Goal: Task Accomplishment & Management: Use online tool/utility

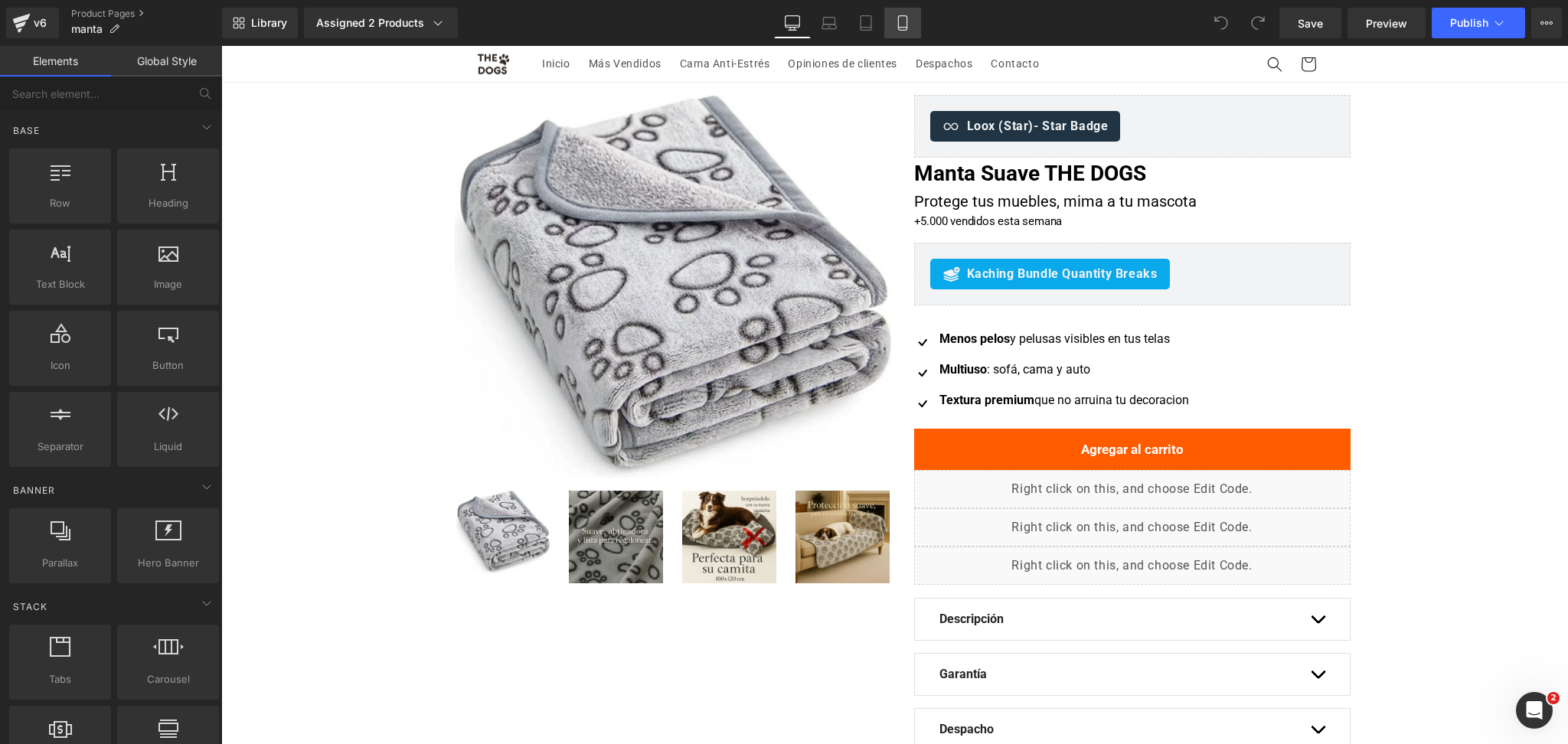
click at [911, 11] on link "Mobile" at bounding box center [902, 23] width 37 height 31
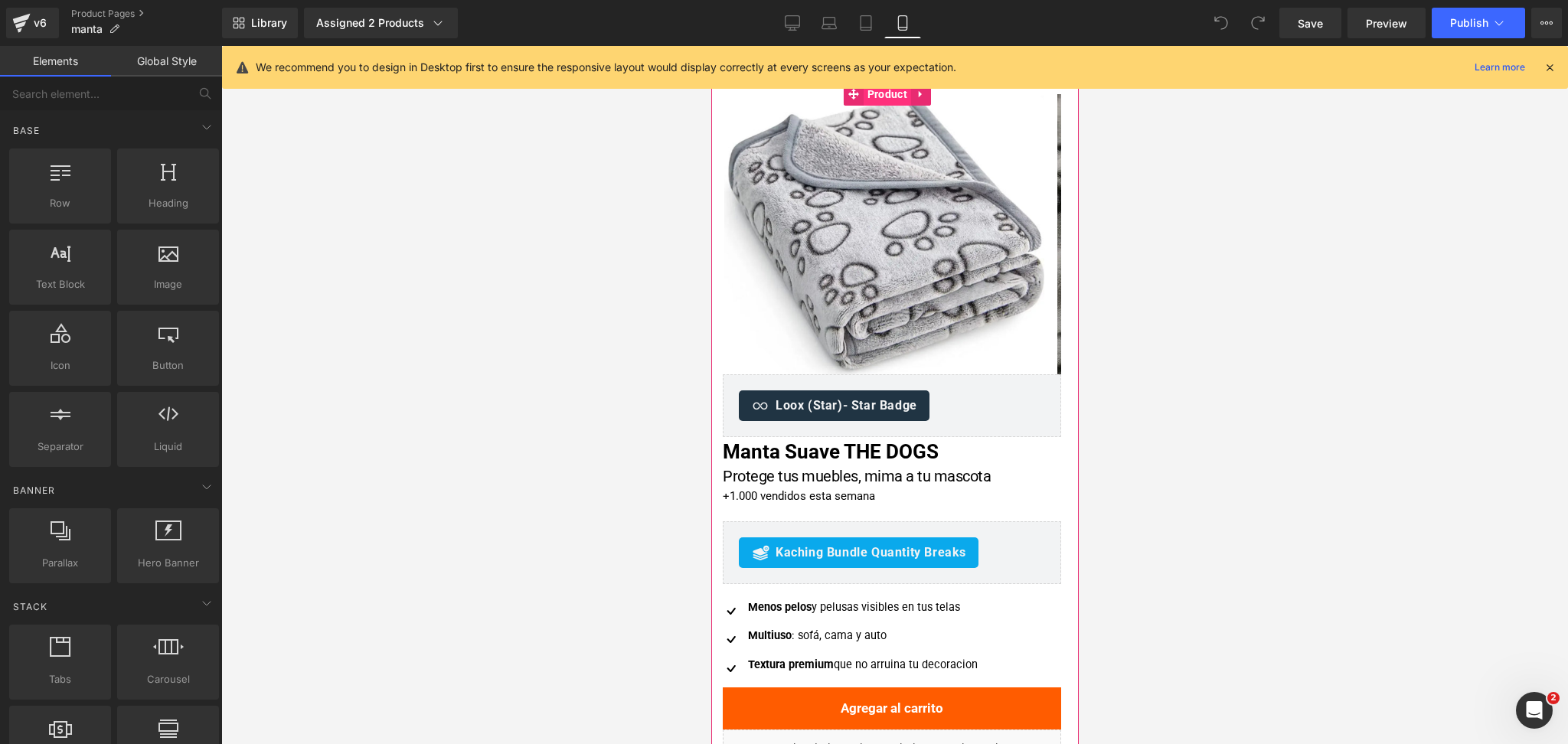
click at [890, 95] on span "Product" at bounding box center [886, 94] width 47 height 23
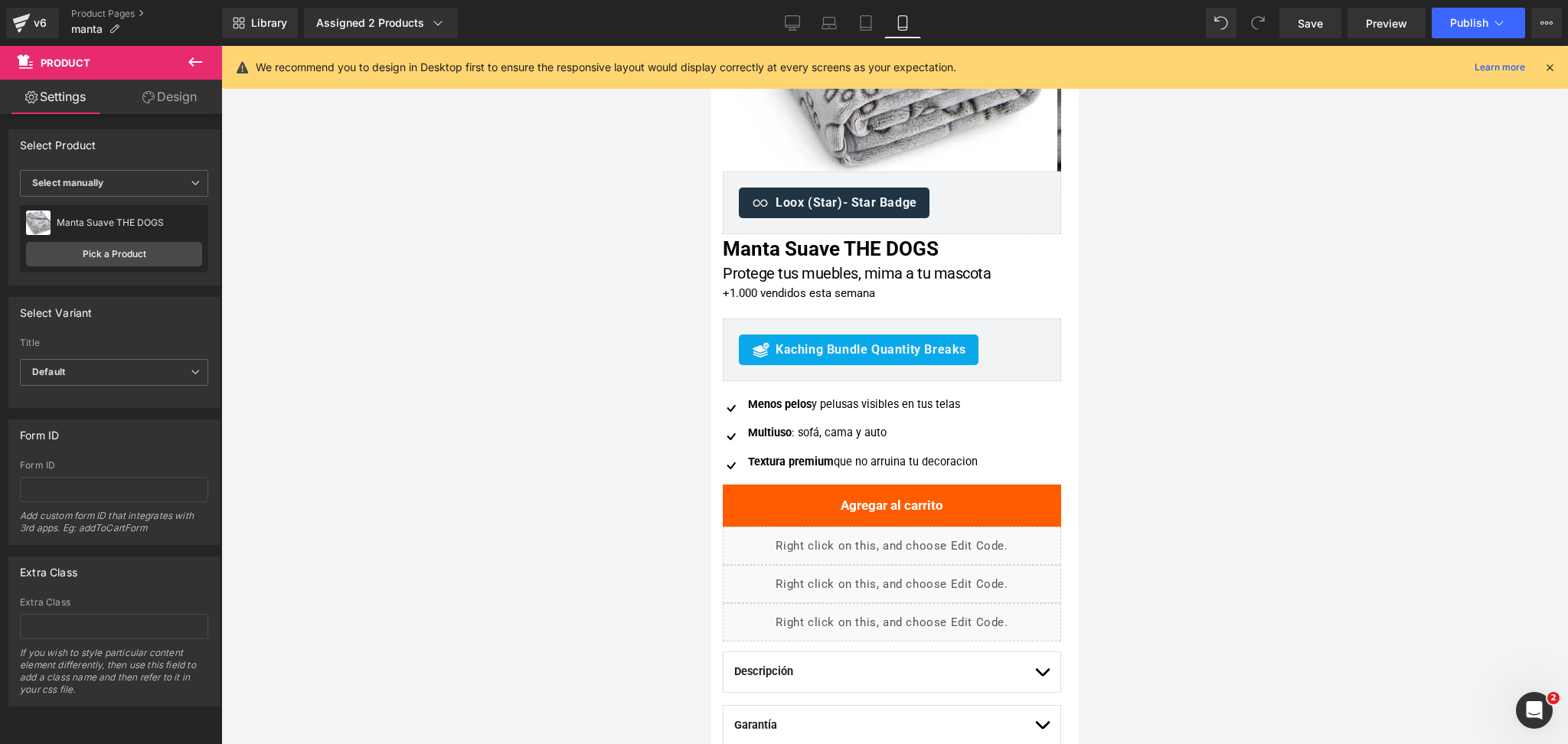
scroll to position [206, 0]
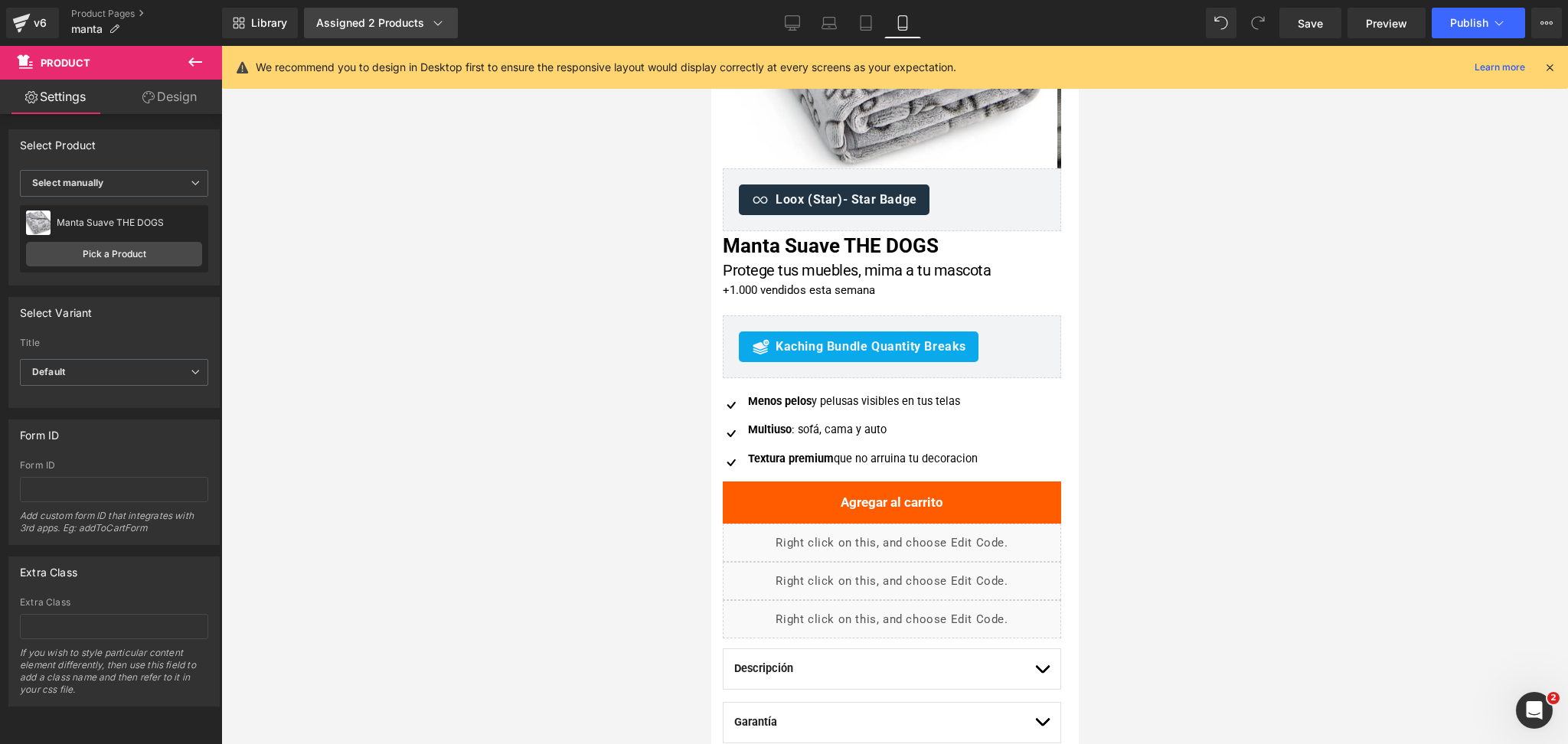
click at [353, 12] on link "Assigned 2 Products" at bounding box center [381, 23] width 154 height 31
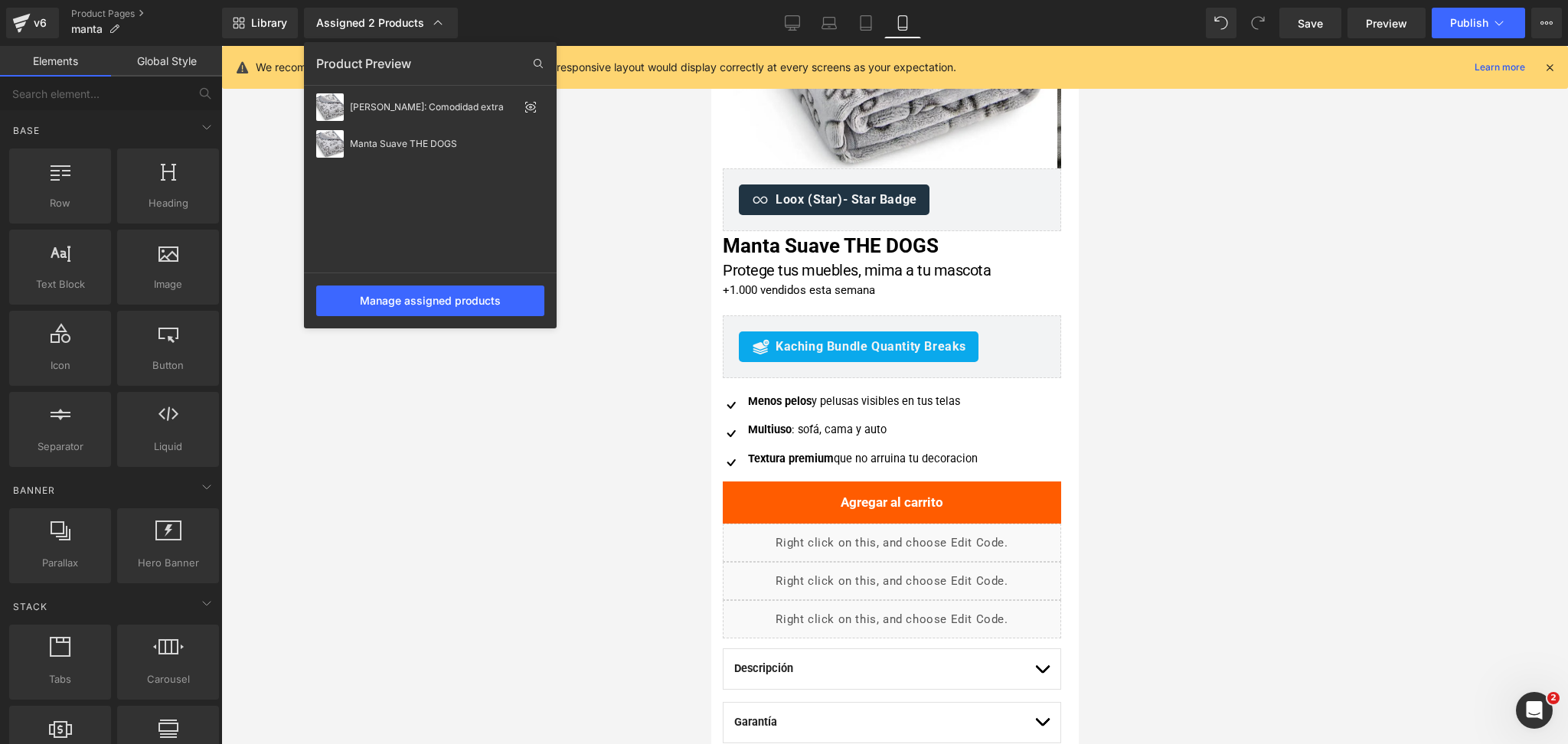
click at [627, 256] on div at bounding box center [894, 395] width 1347 height 698
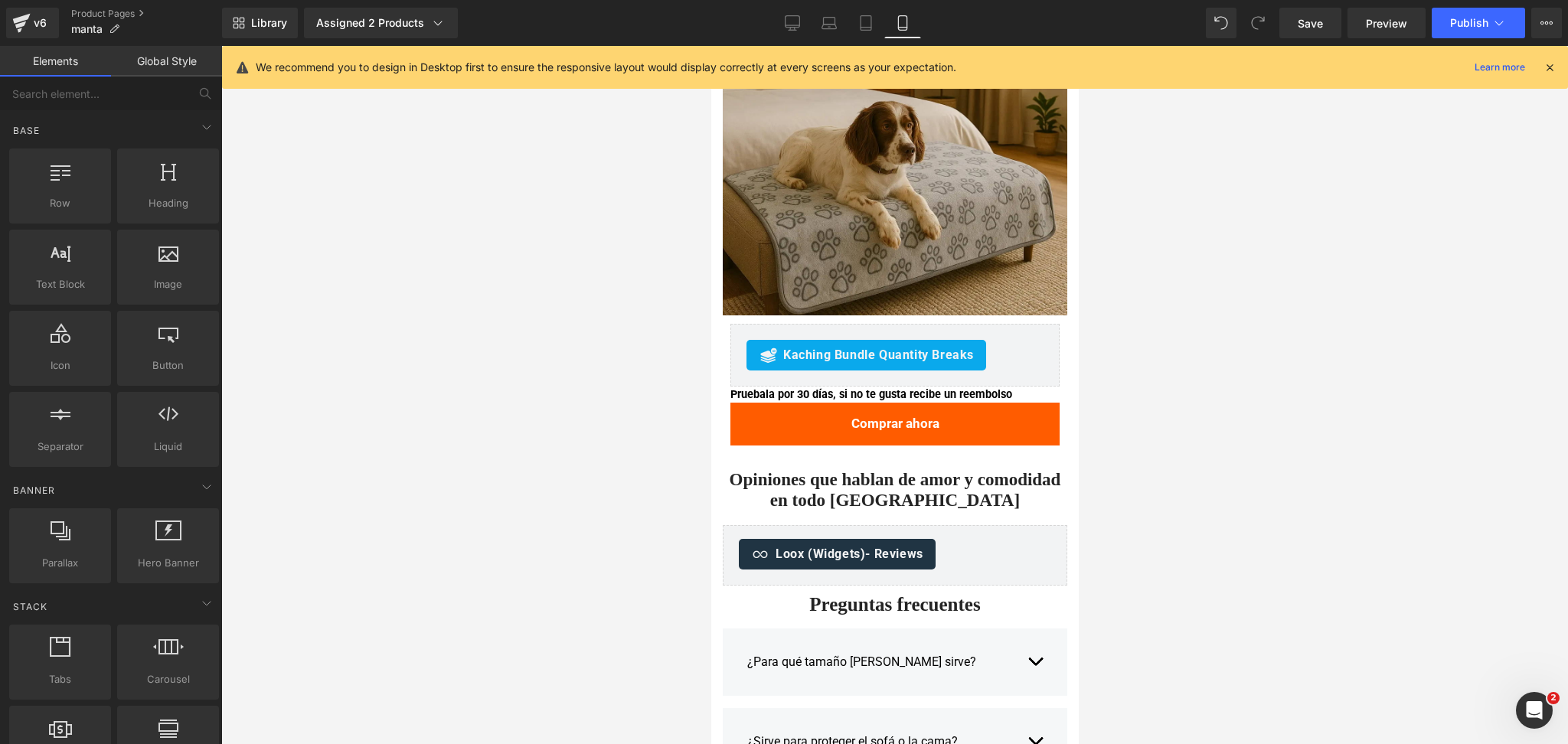
scroll to position [1911, 0]
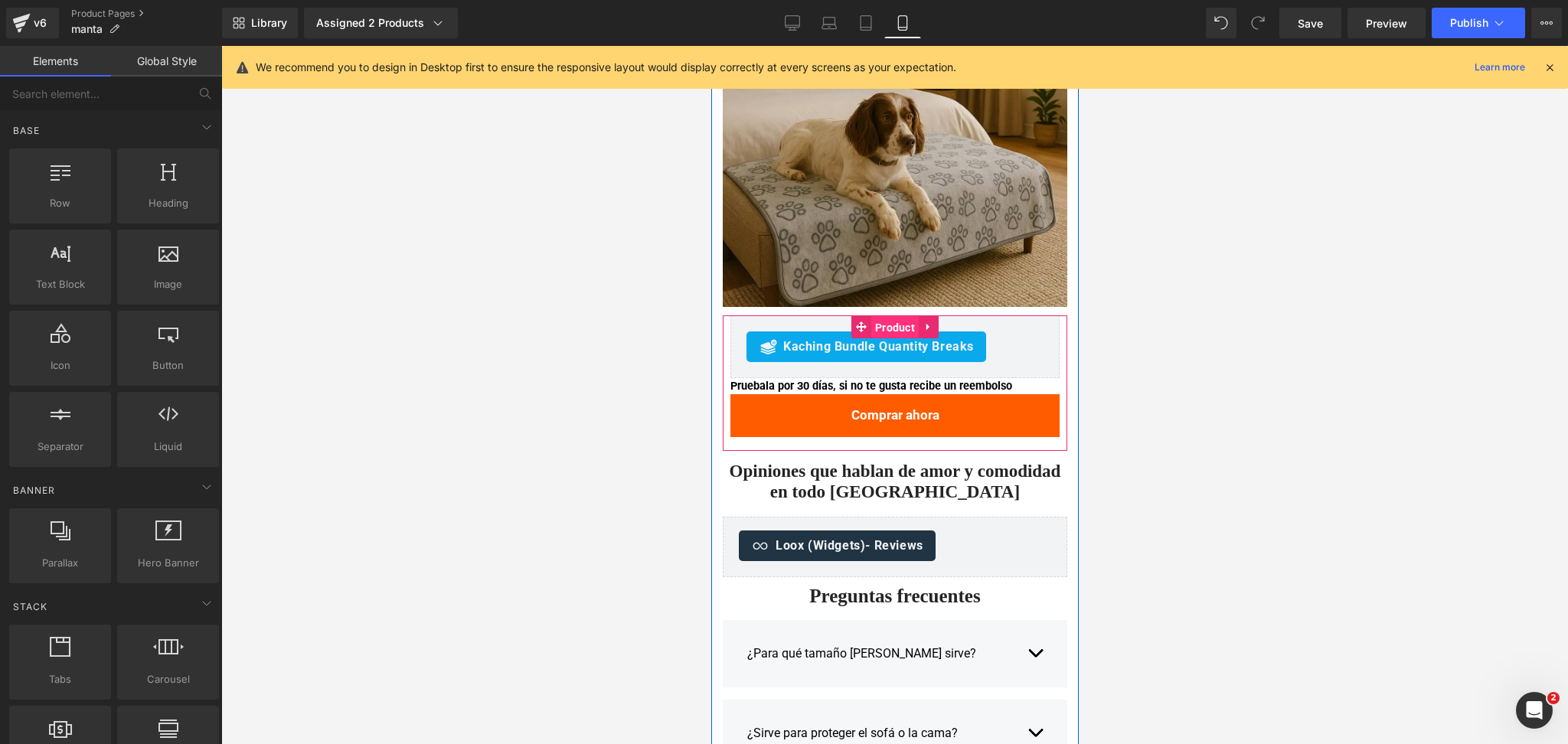
click at [880, 329] on span "Product" at bounding box center [894, 327] width 47 height 23
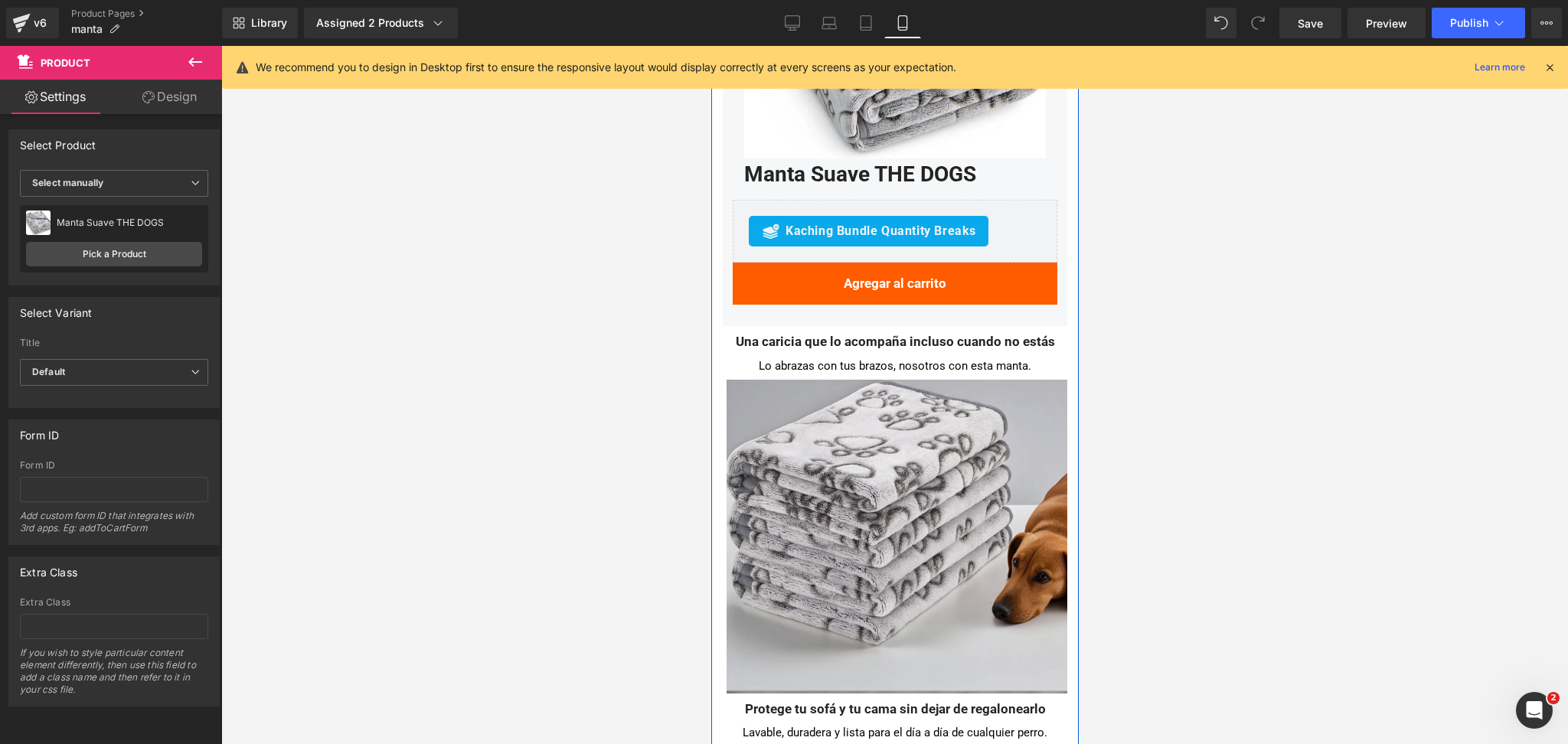
scroll to position [3841, 0]
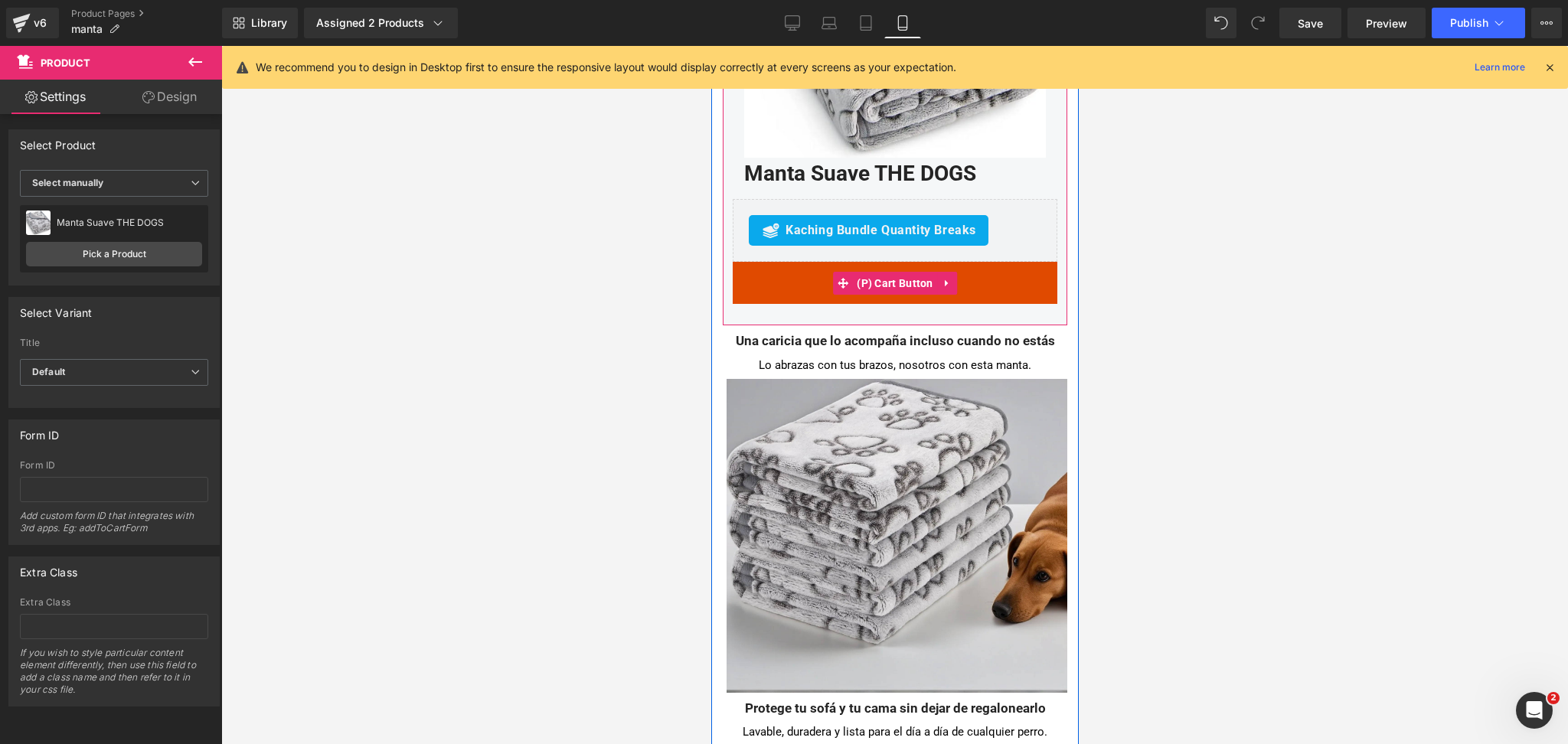
click at [791, 264] on button "Agregar al carrito" at bounding box center [894, 283] width 325 height 42
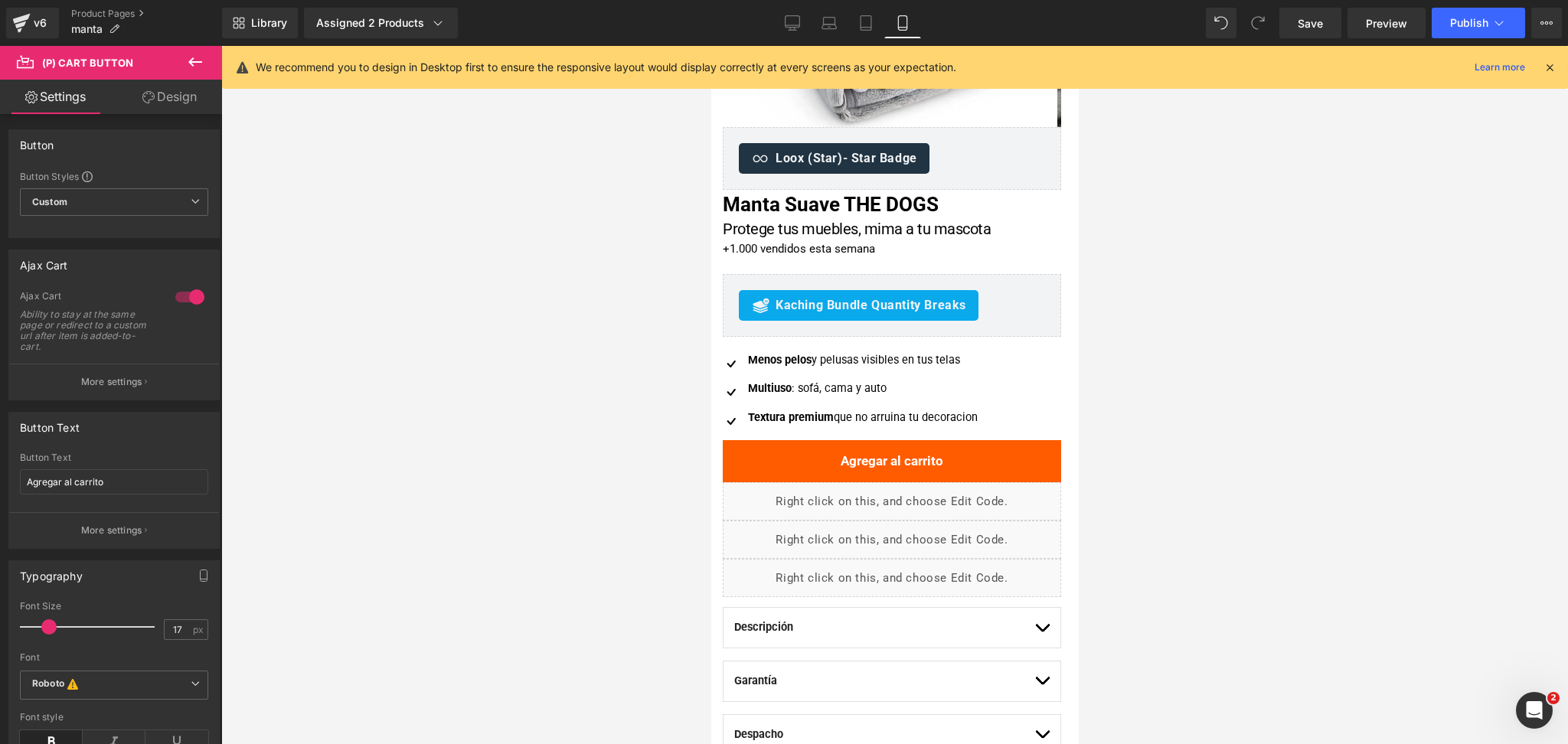
scroll to position [221, 0]
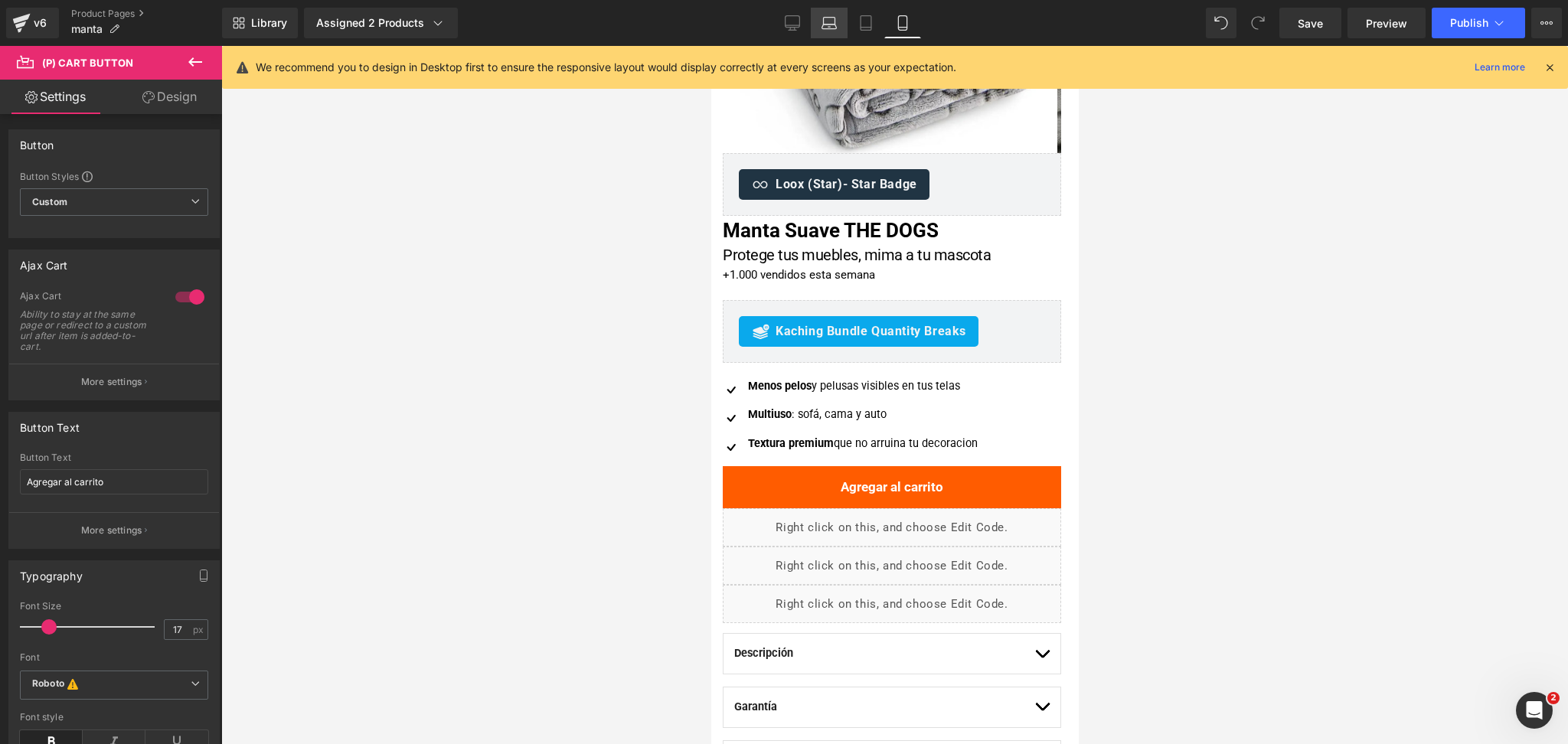
click at [825, 24] on icon at bounding box center [829, 22] width 15 height 15
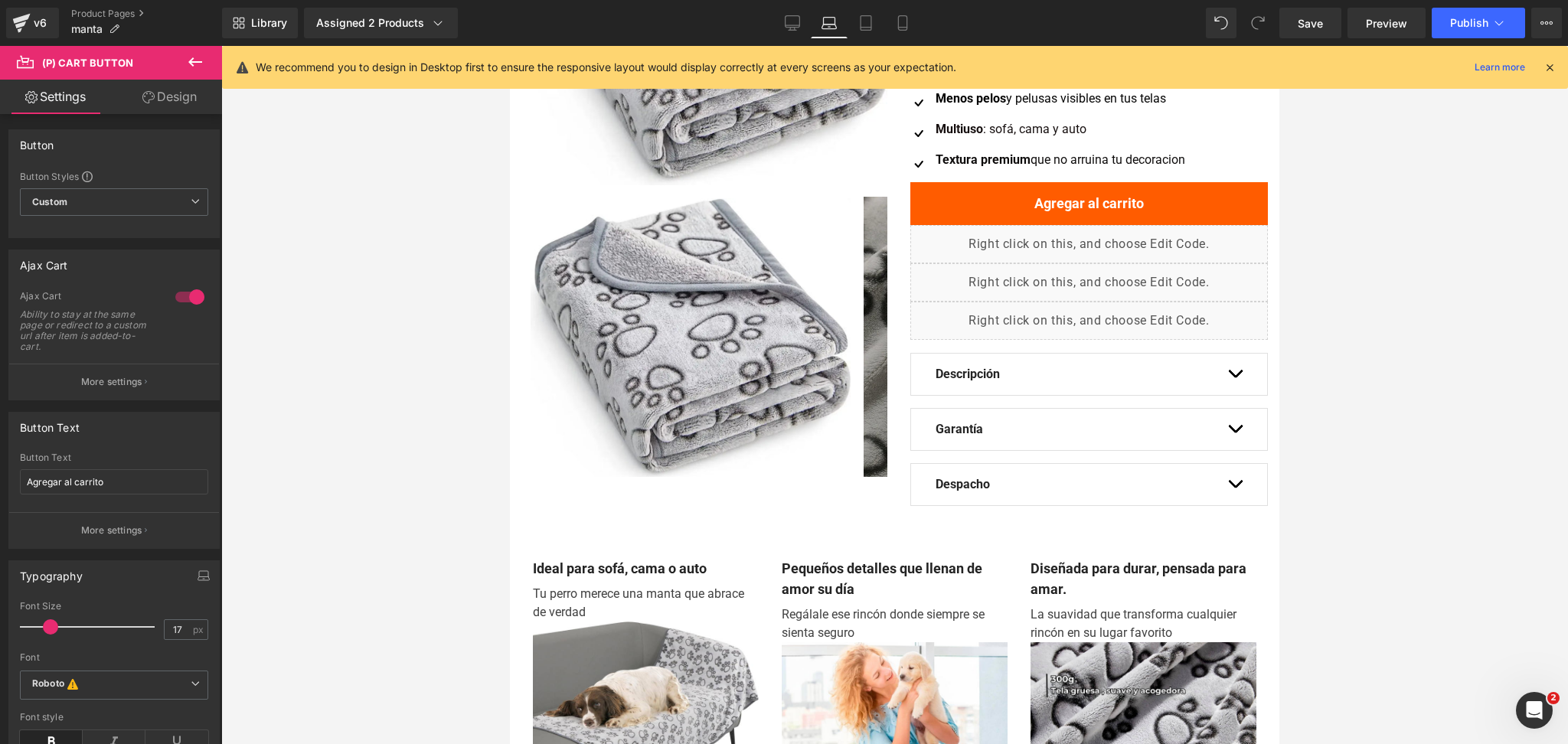
scroll to position [0, 0]
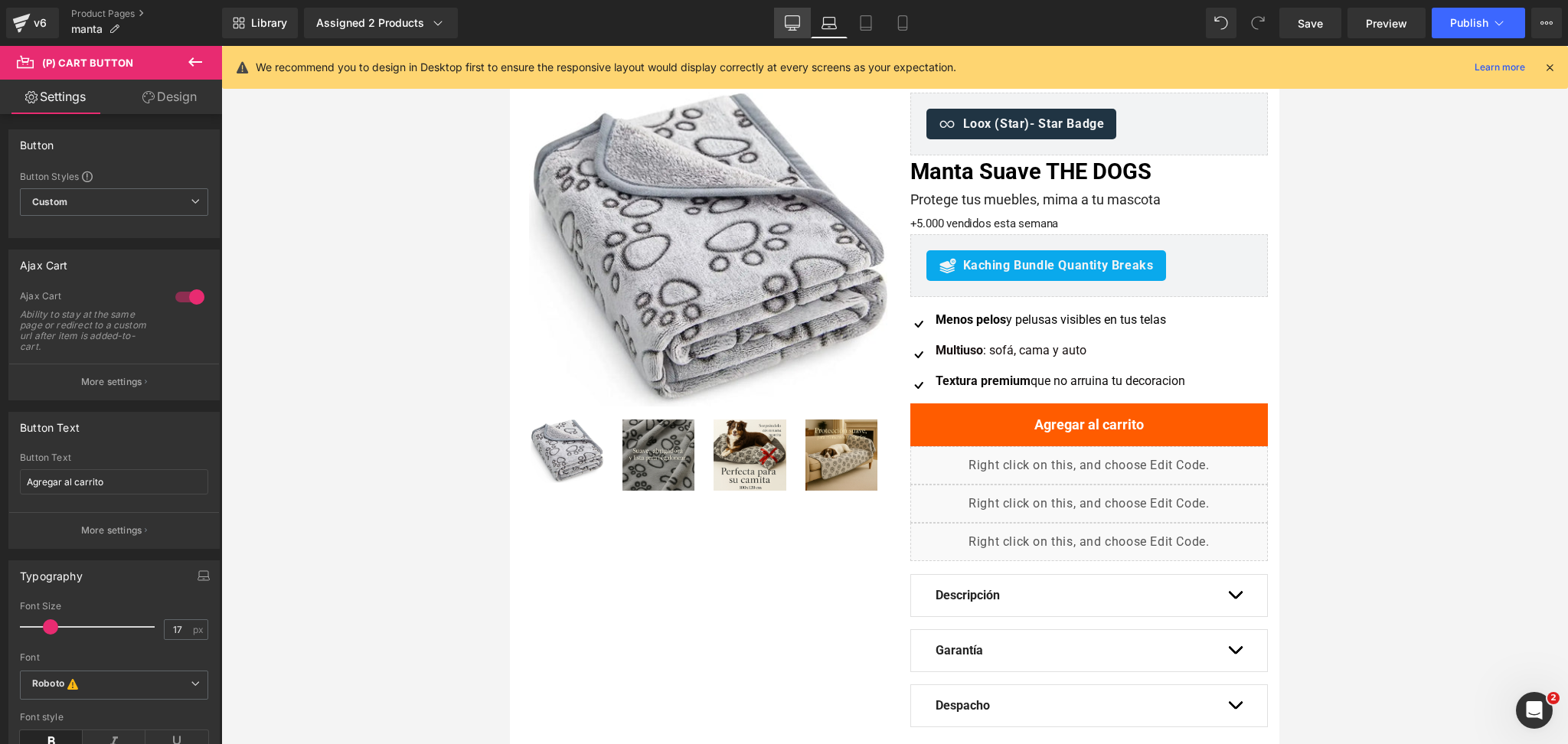
click at [800, 25] on icon at bounding box center [792, 22] width 15 height 15
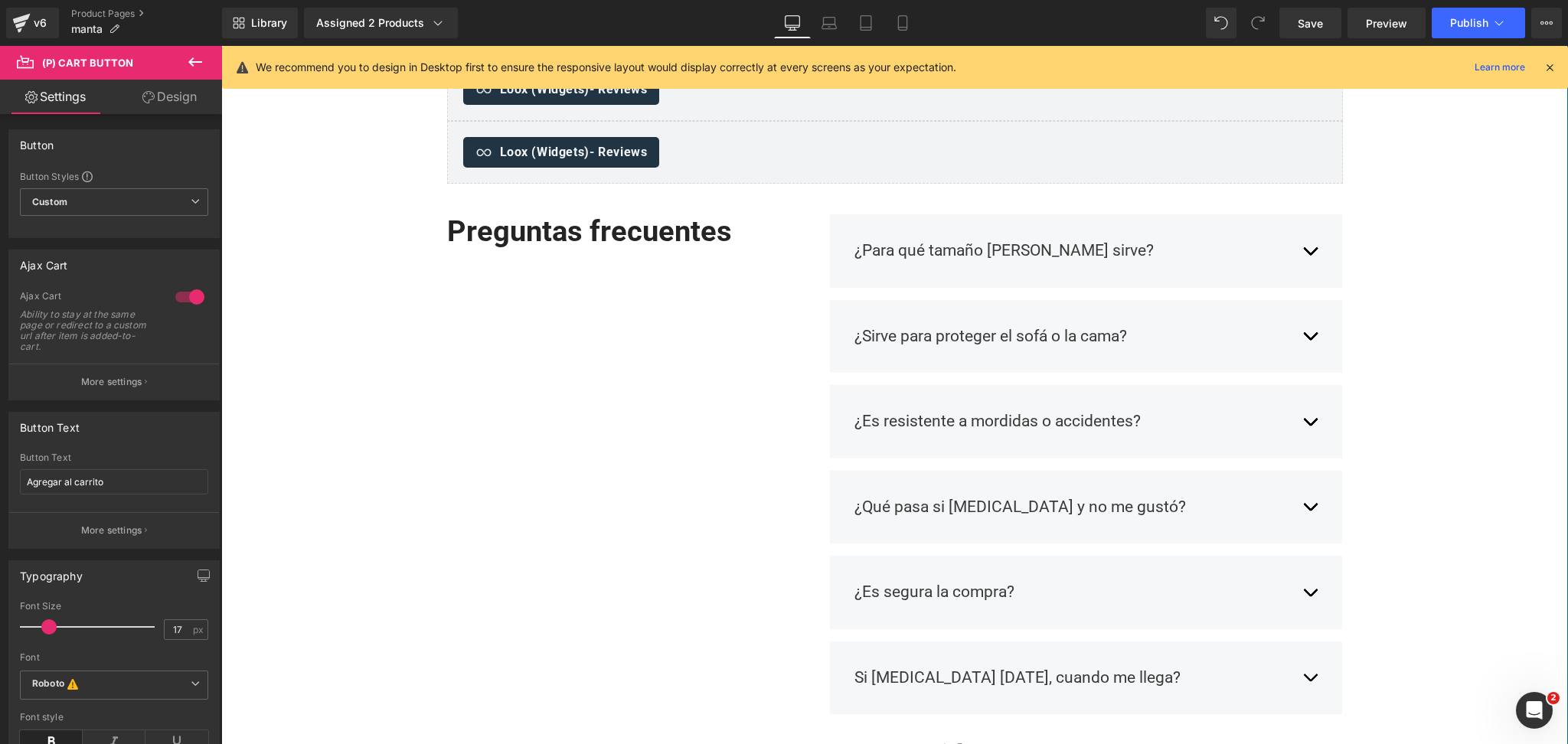
scroll to position [1142, 0]
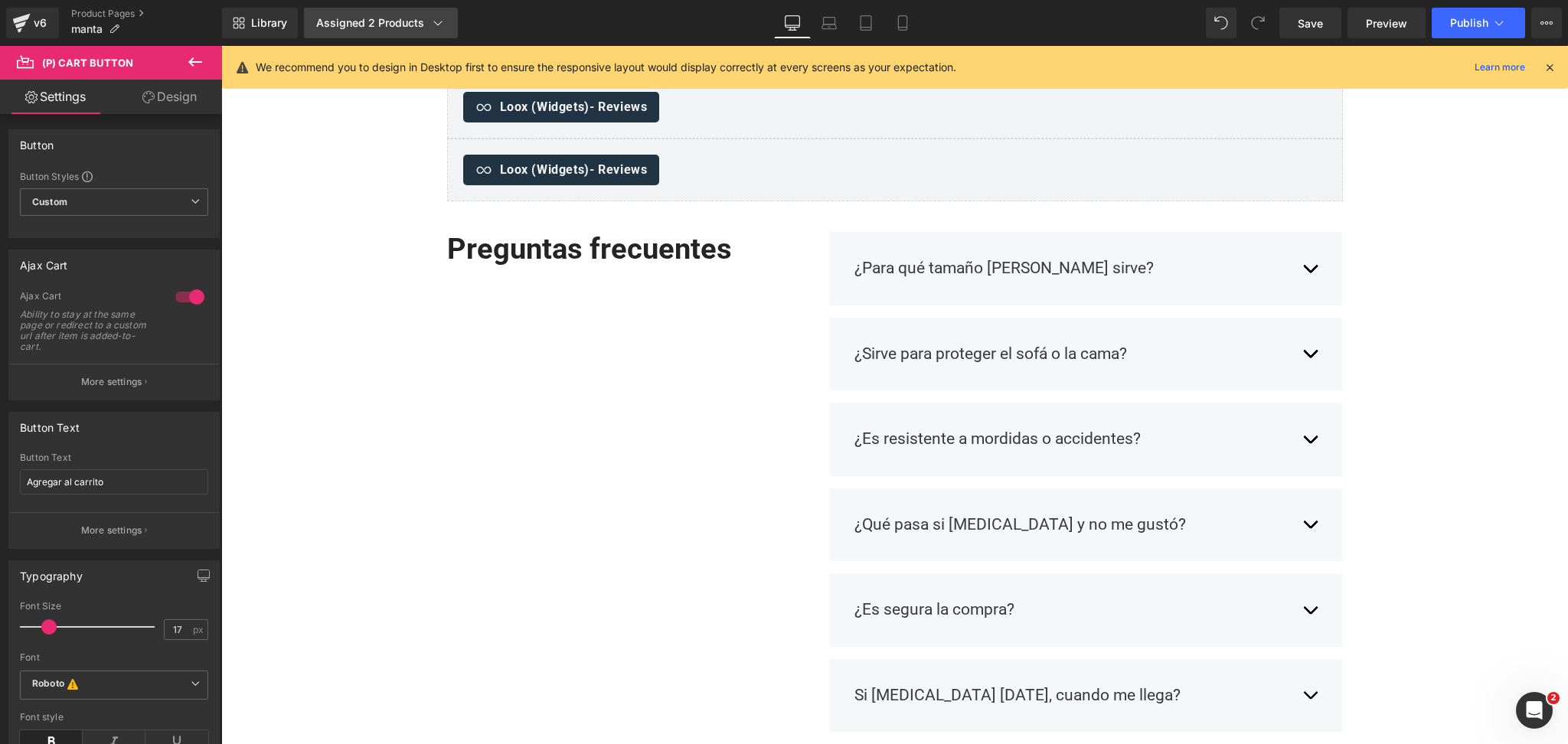
click at [400, 24] on div "Assigned 2 Products" at bounding box center [380, 22] width 129 height 15
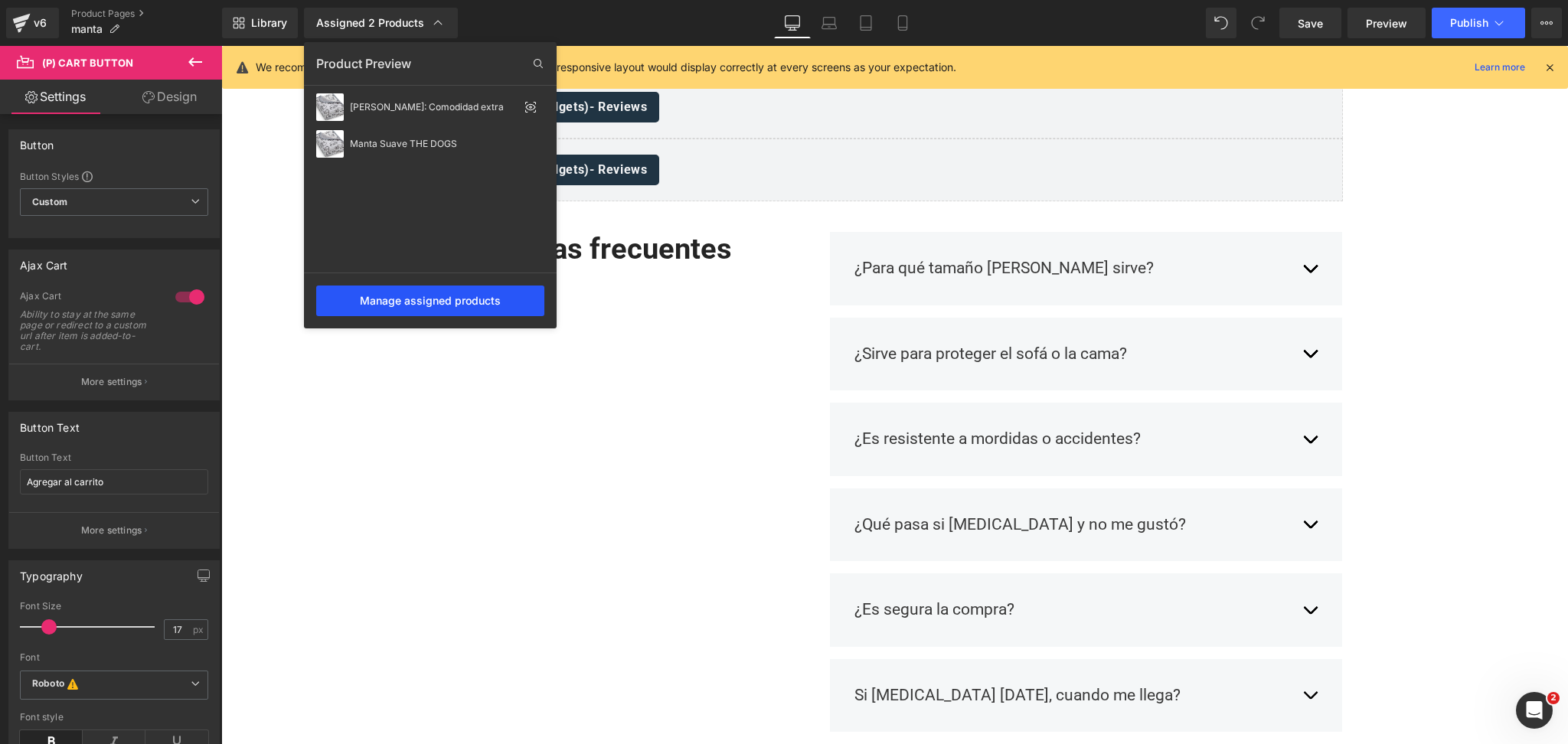
click at [418, 292] on div "Manage assigned products" at bounding box center [430, 301] width 228 height 31
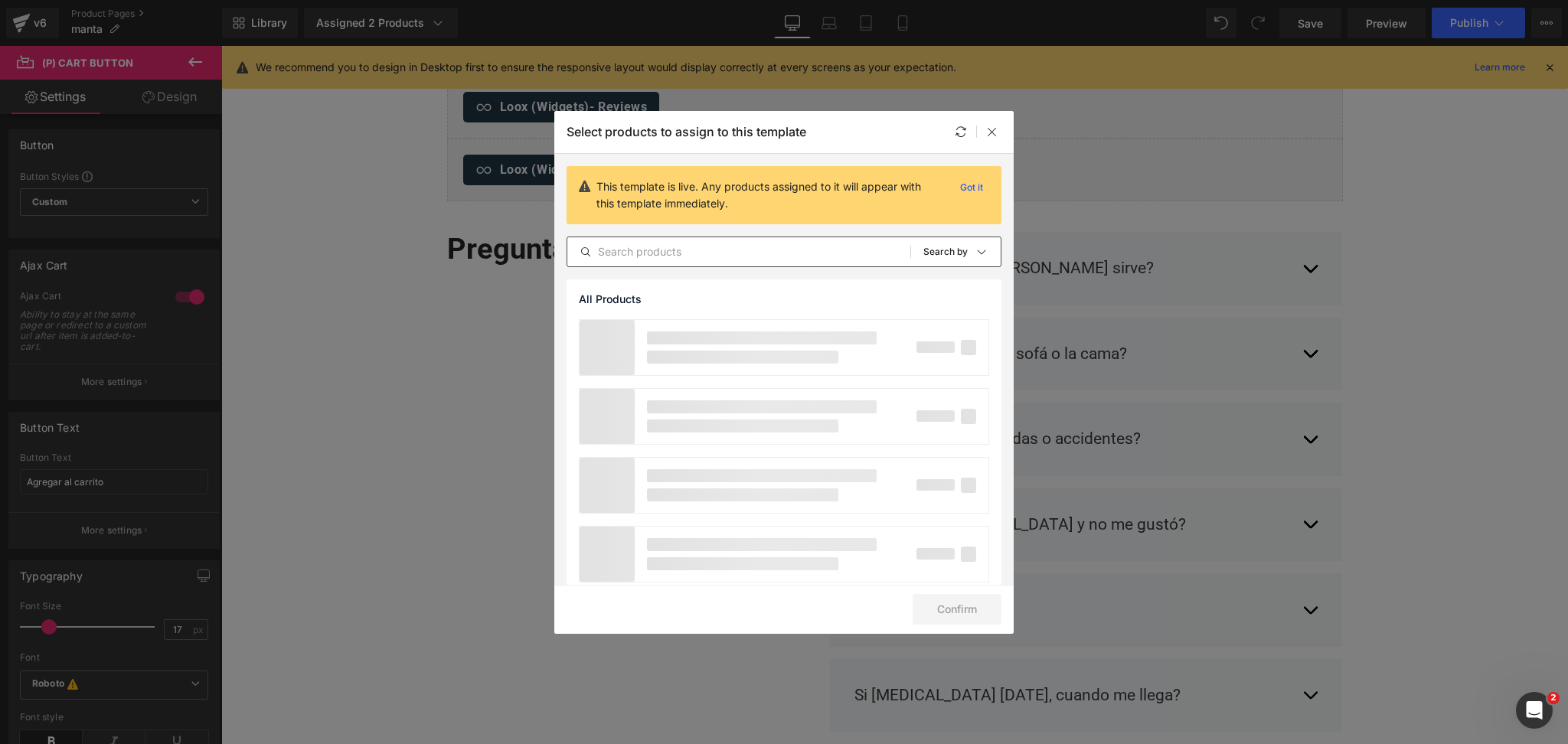
click at [652, 254] on input "text" at bounding box center [738, 252] width 343 height 18
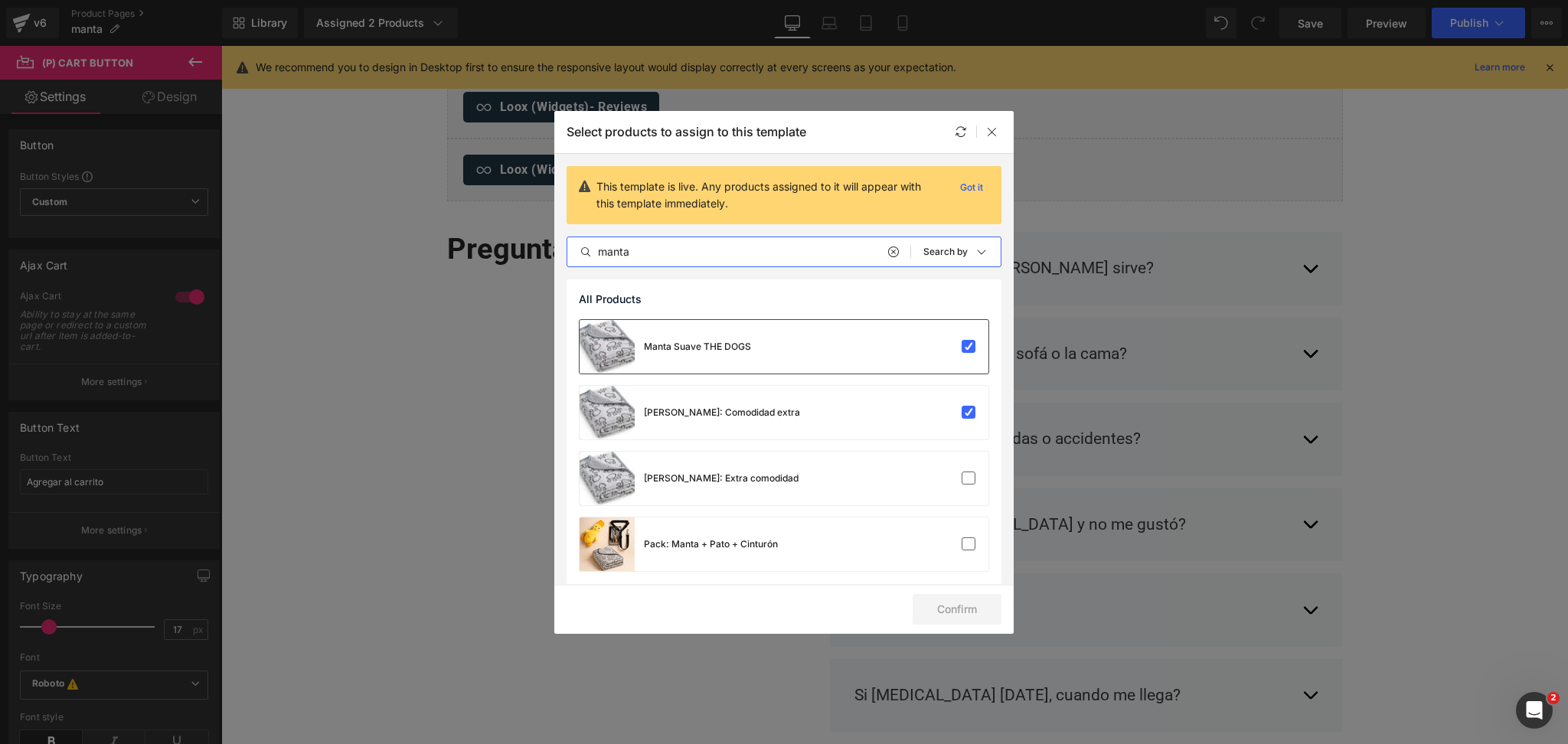
scroll to position [8, 0]
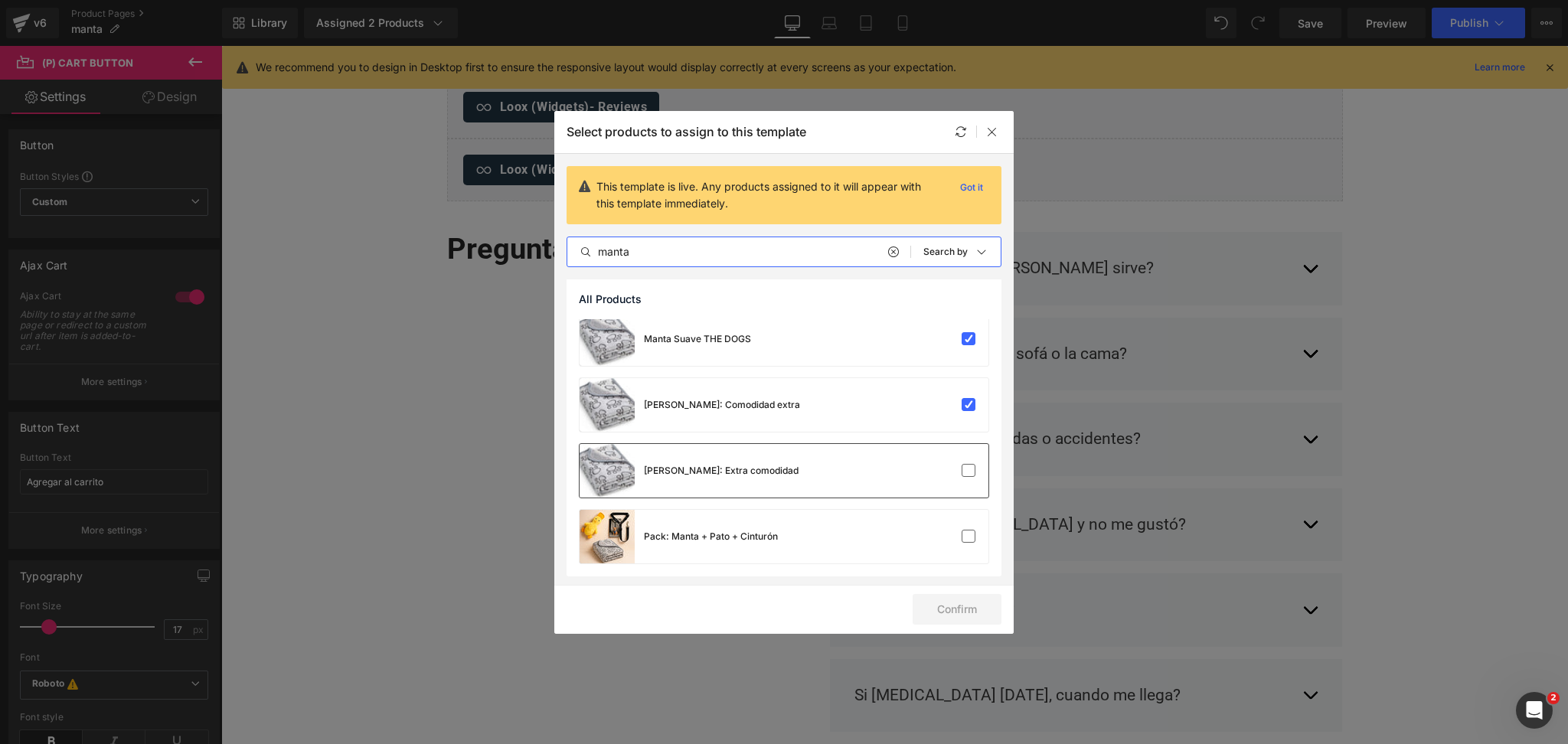
type input "manta"
click at [886, 470] on div "[PERSON_NAME]: Extra comodidad" at bounding box center [784, 471] width 409 height 54
click at [989, 602] on button "Confirm" at bounding box center [957, 609] width 89 height 31
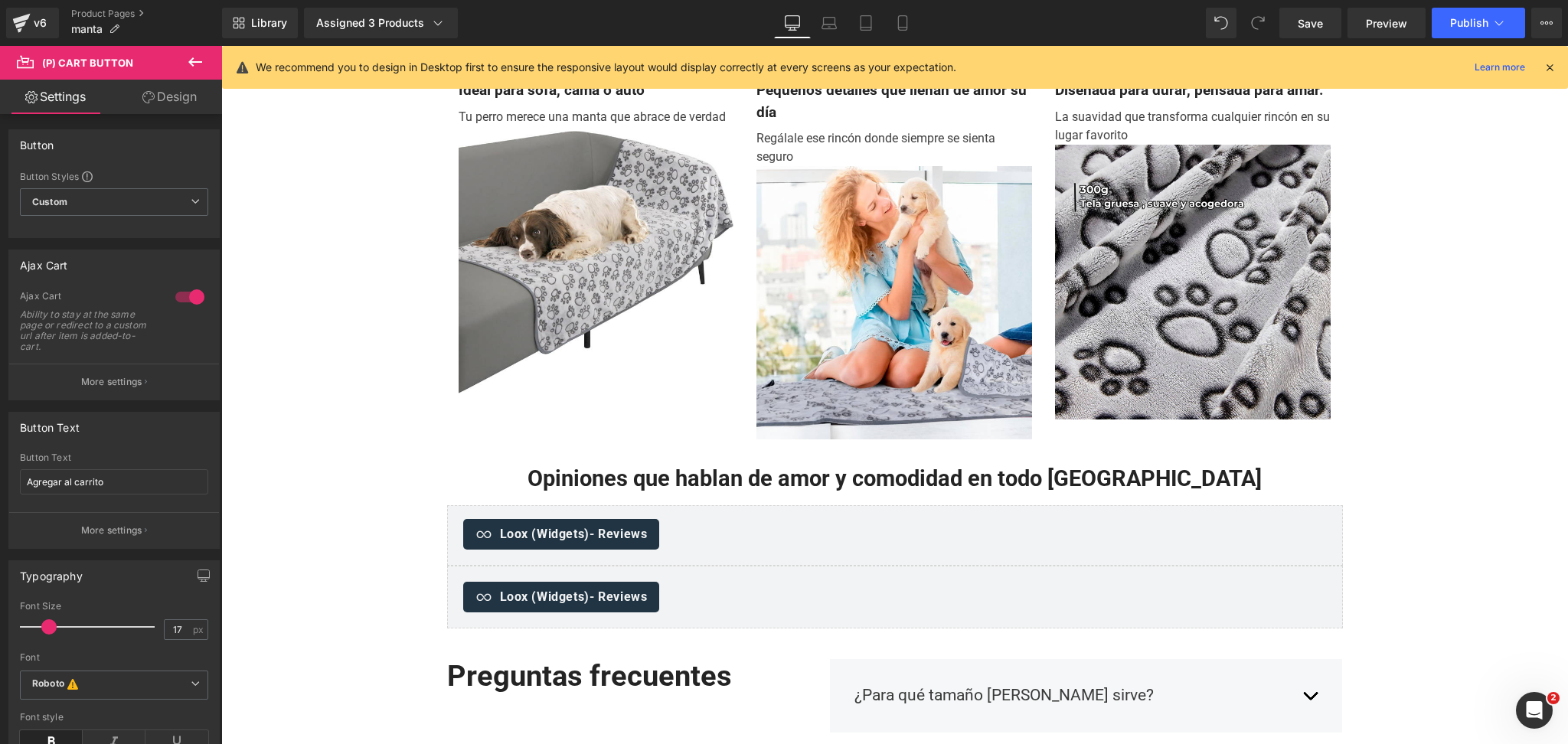
scroll to position [0, 0]
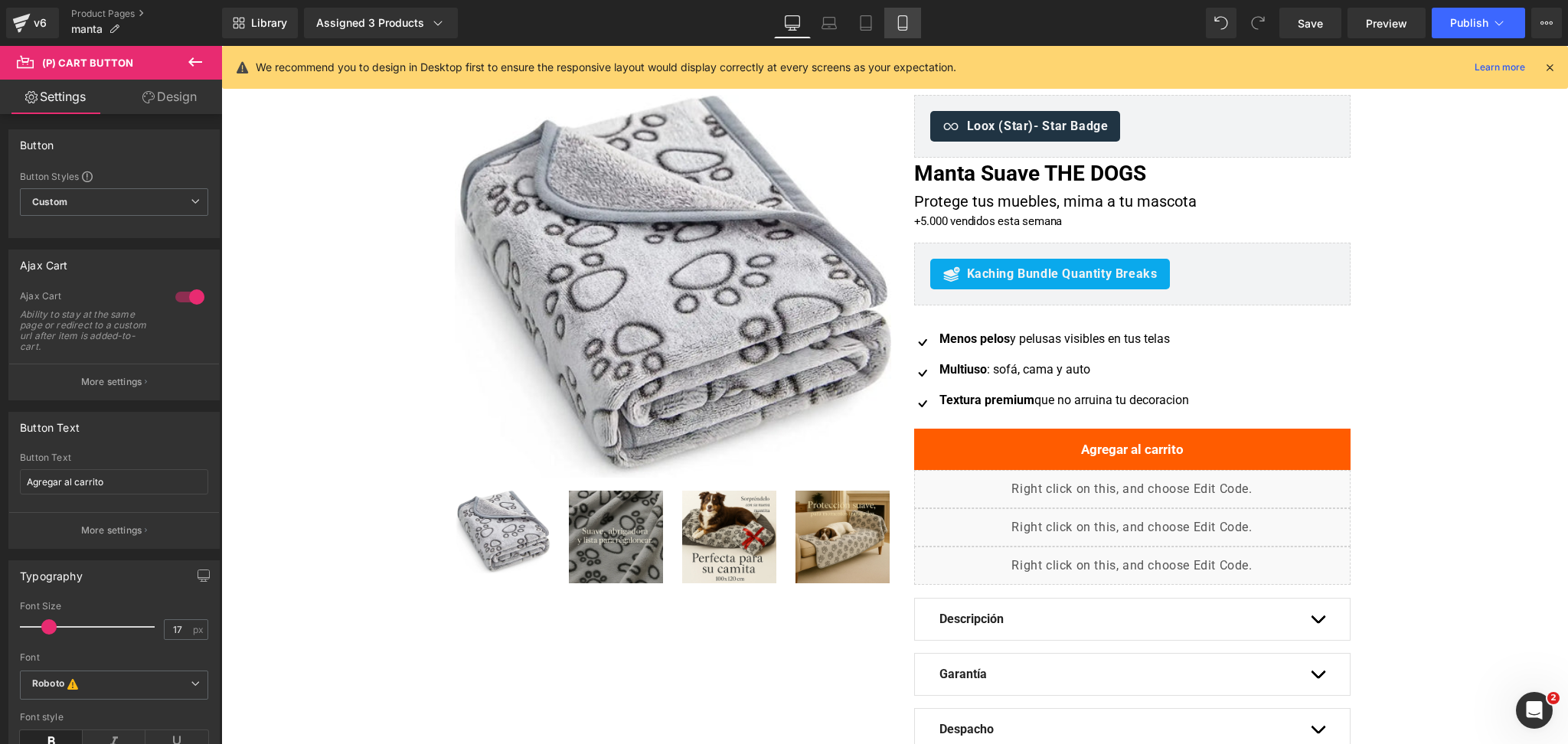
click at [910, 25] on link "Mobile" at bounding box center [902, 23] width 37 height 31
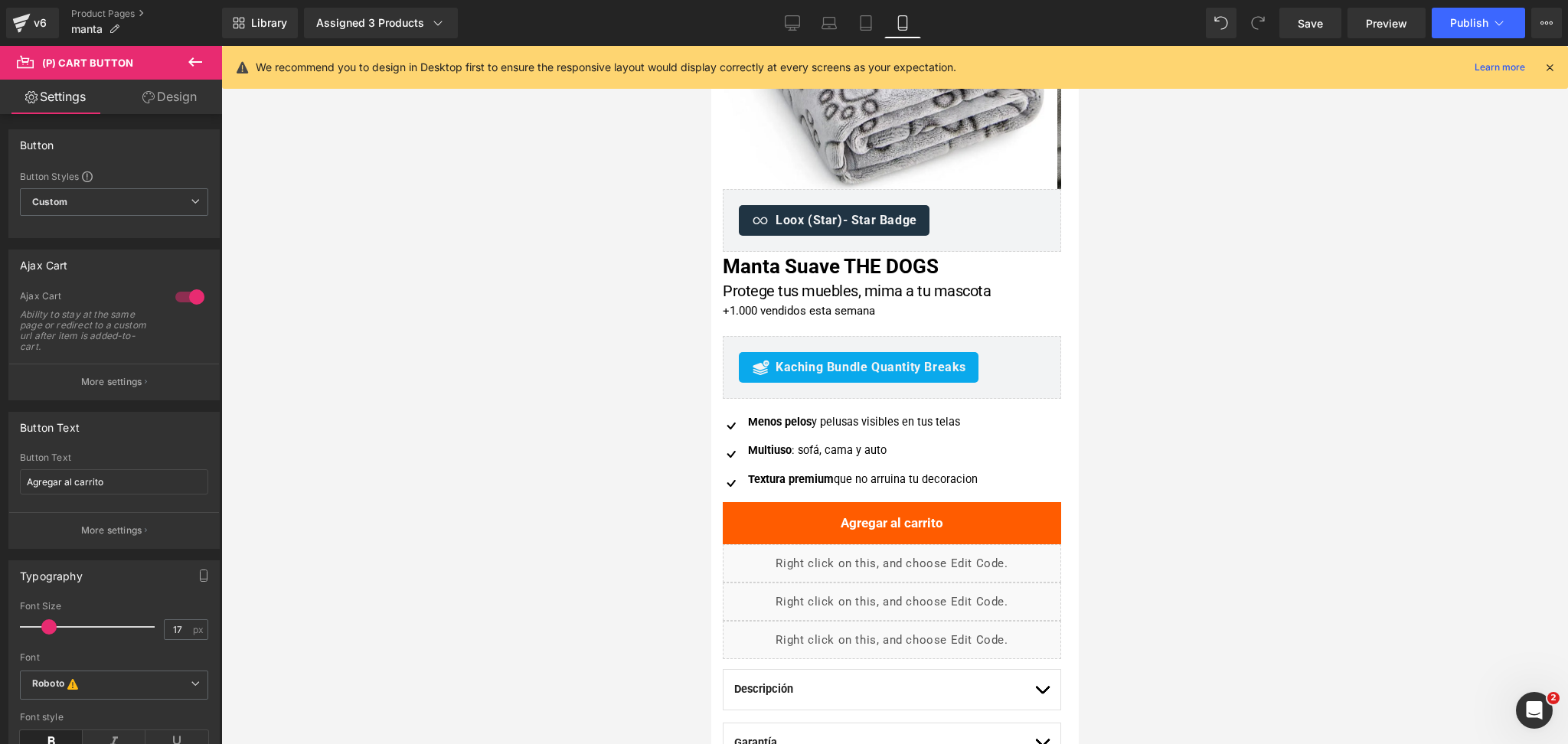
scroll to position [0, 1]
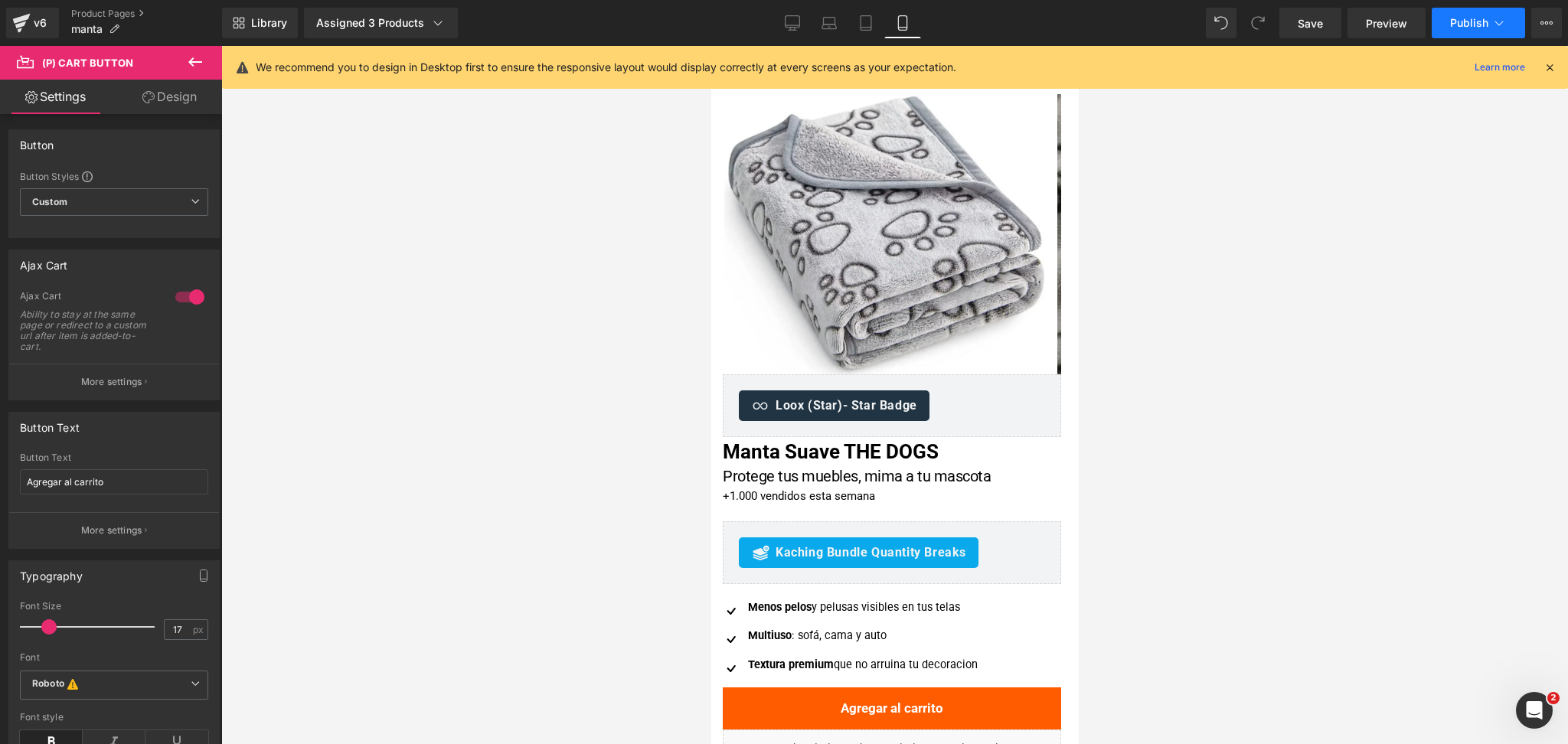
click at [1479, 26] on span "Publish" at bounding box center [1469, 23] width 38 height 12
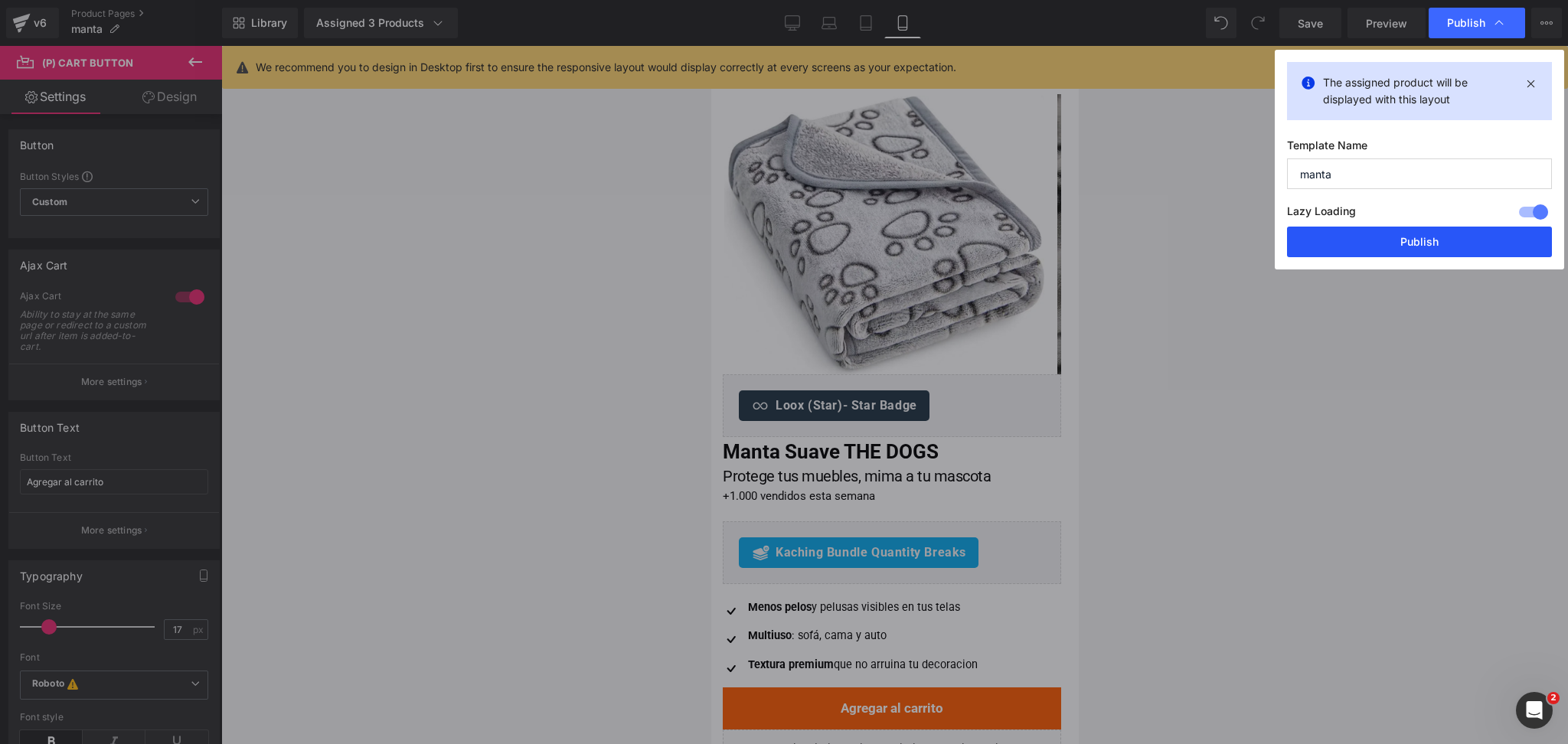
click at [1374, 234] on button "Publish" at bounding box center [1419, 242] width 265 height 31
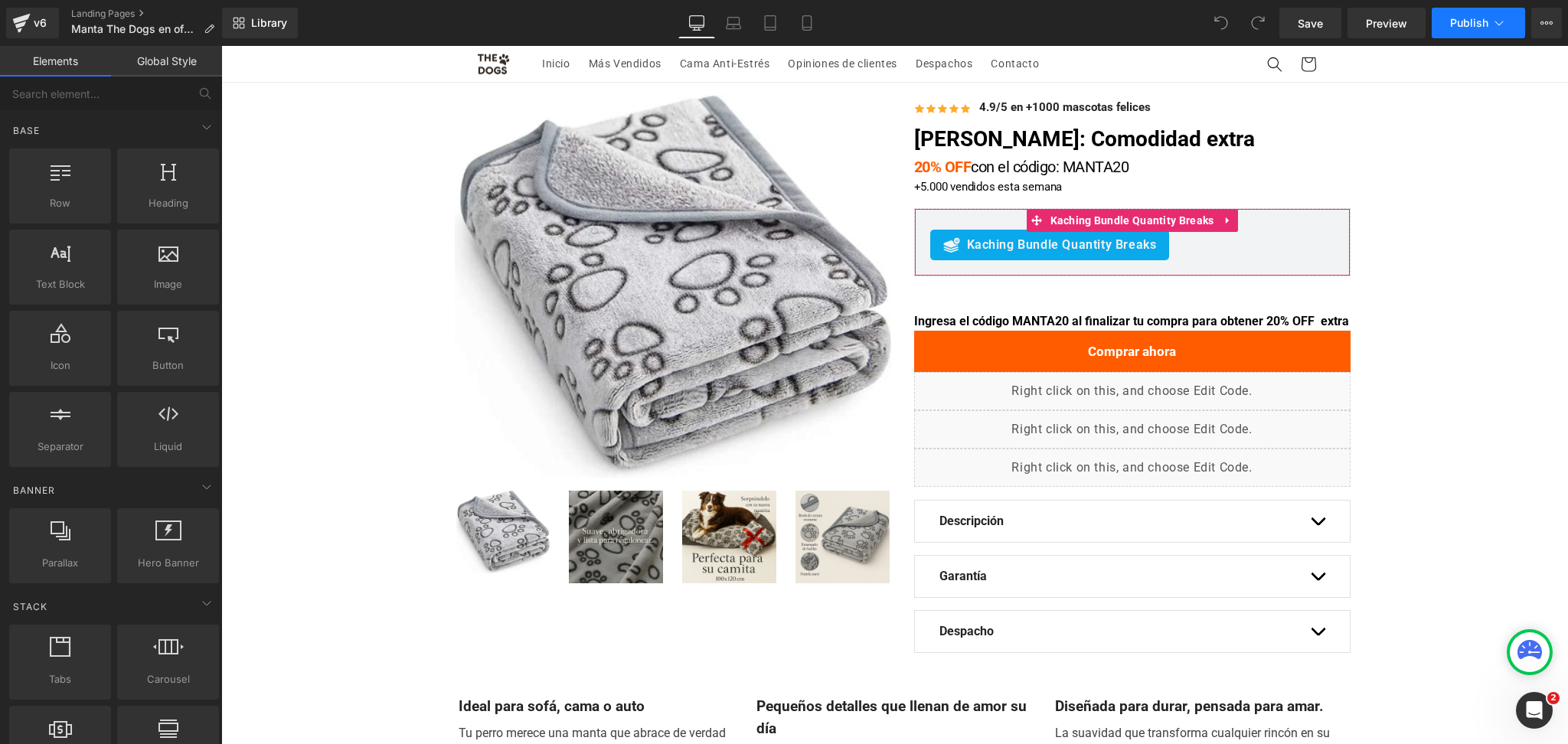
click at [1471, 12] on button "Publish" at bounding box center [1478, 23] width 93 height 31
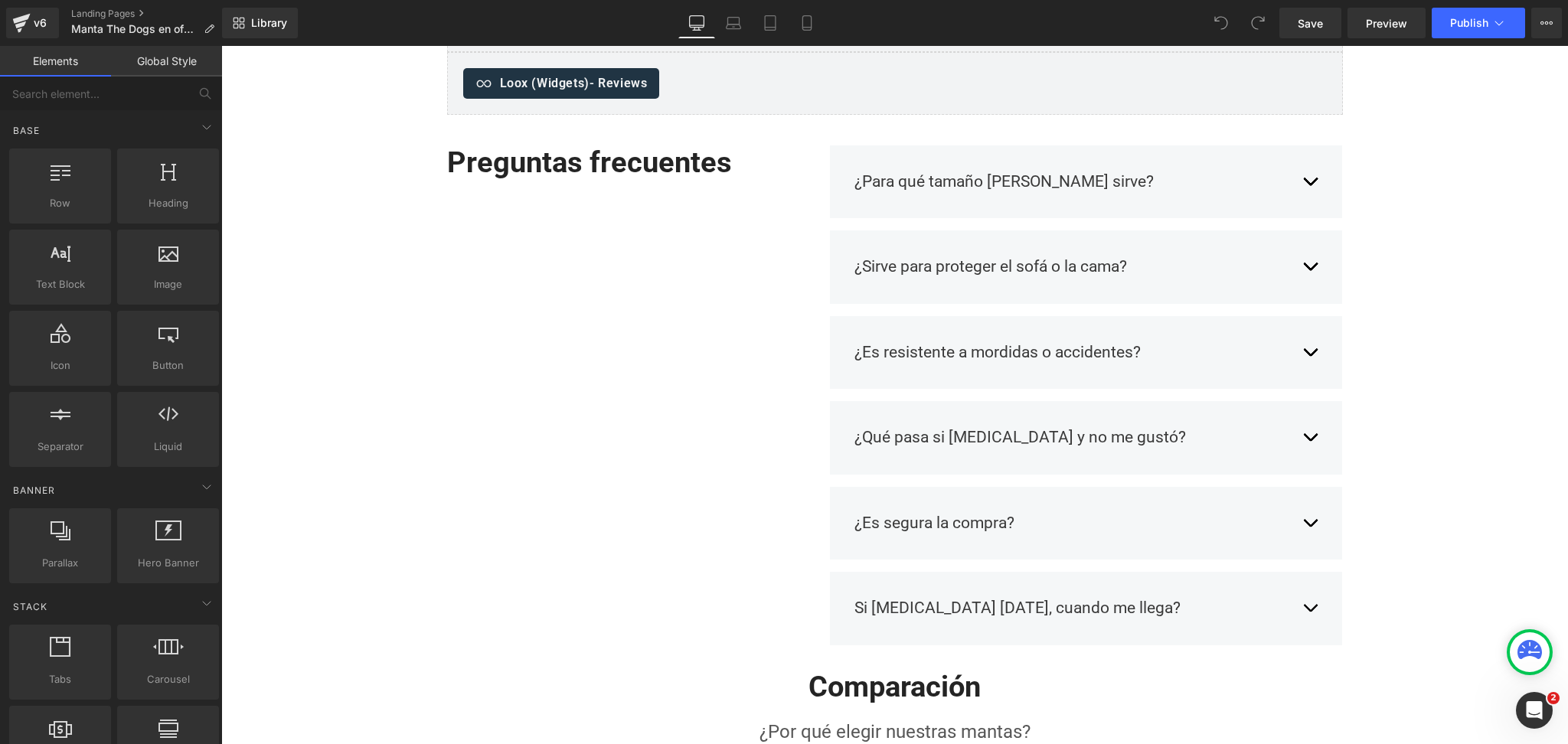
scroll to position [1127, 0]
